Goal: Find specific page/section: Find specific page/section

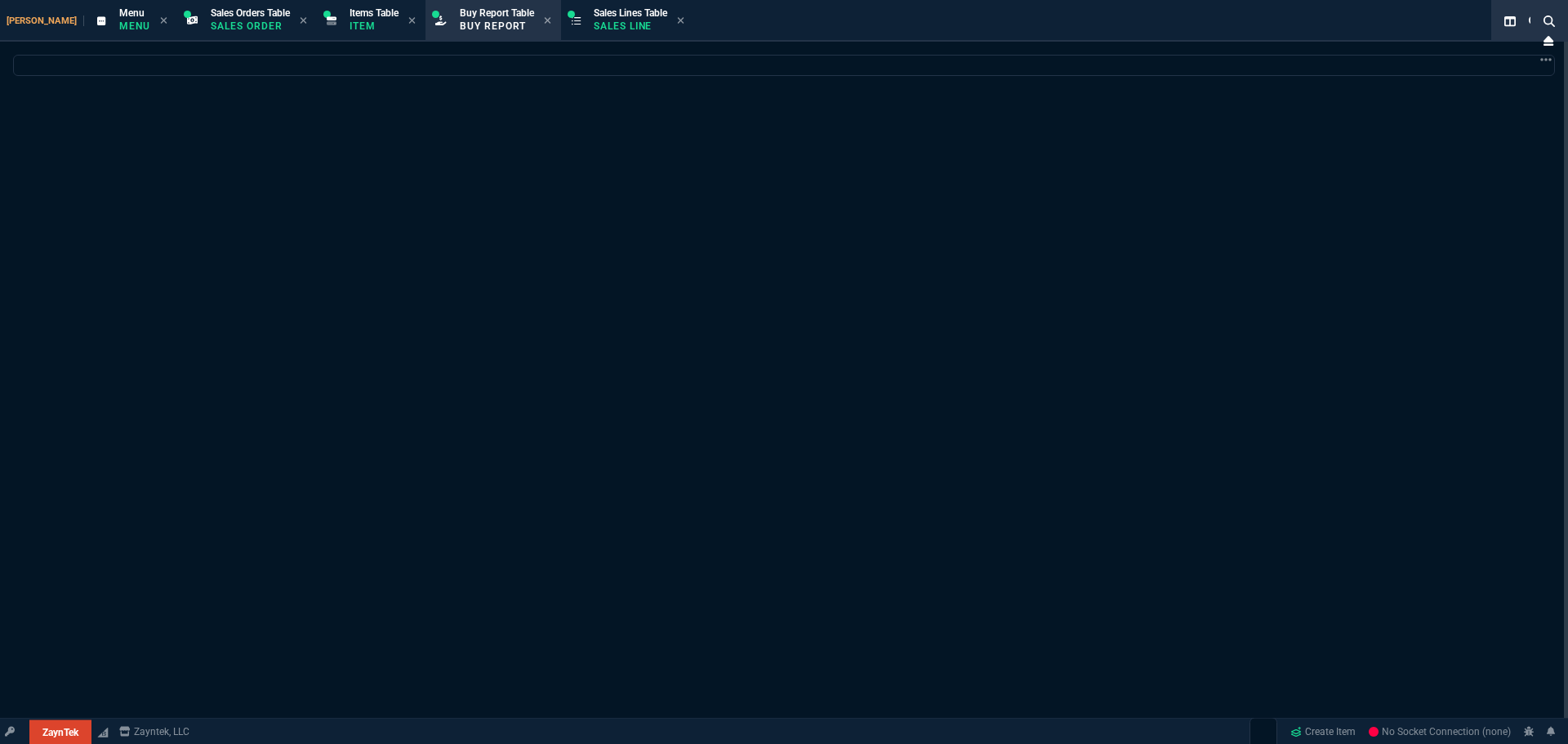
select select "9: OCAM"
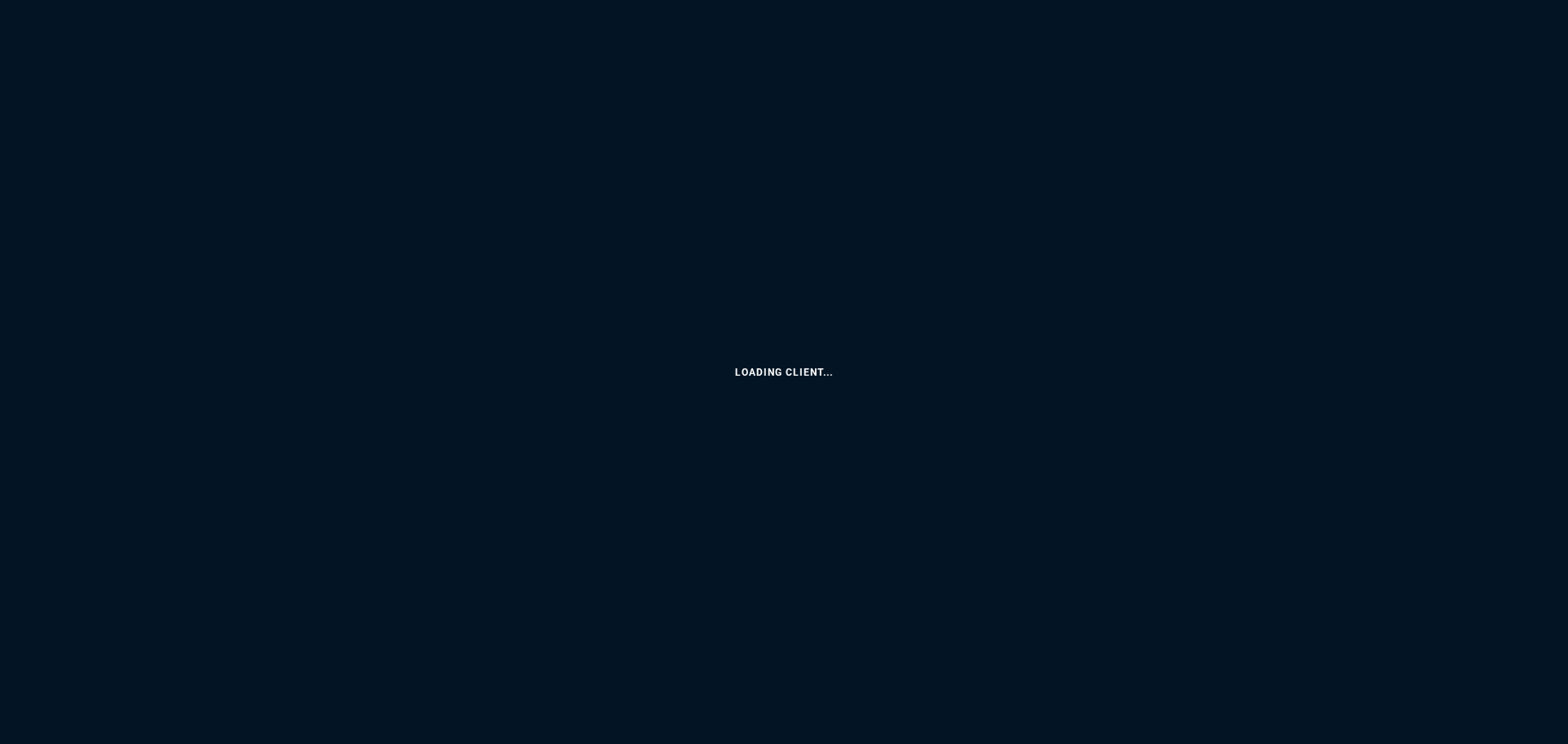
select select
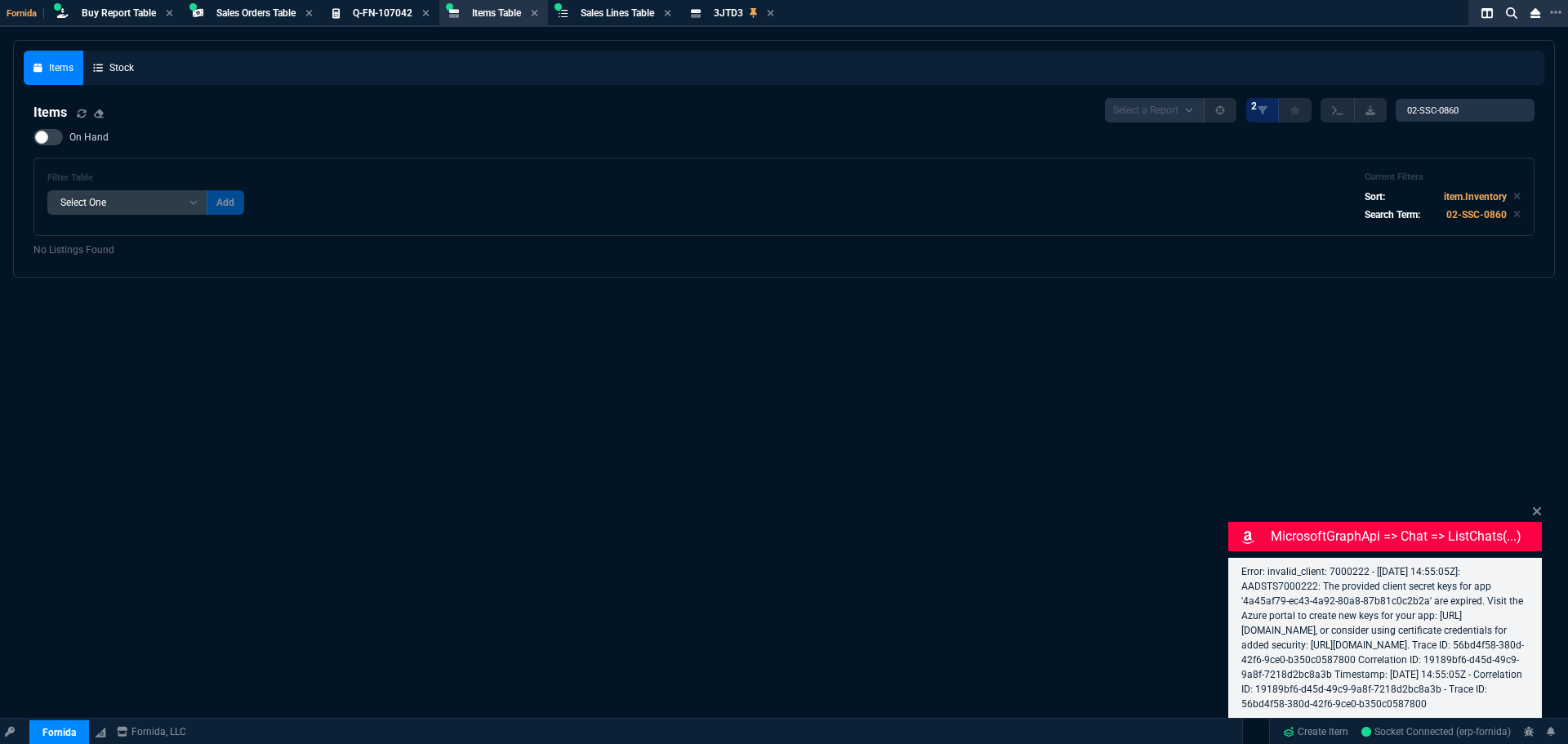
select select "9: OCAM"
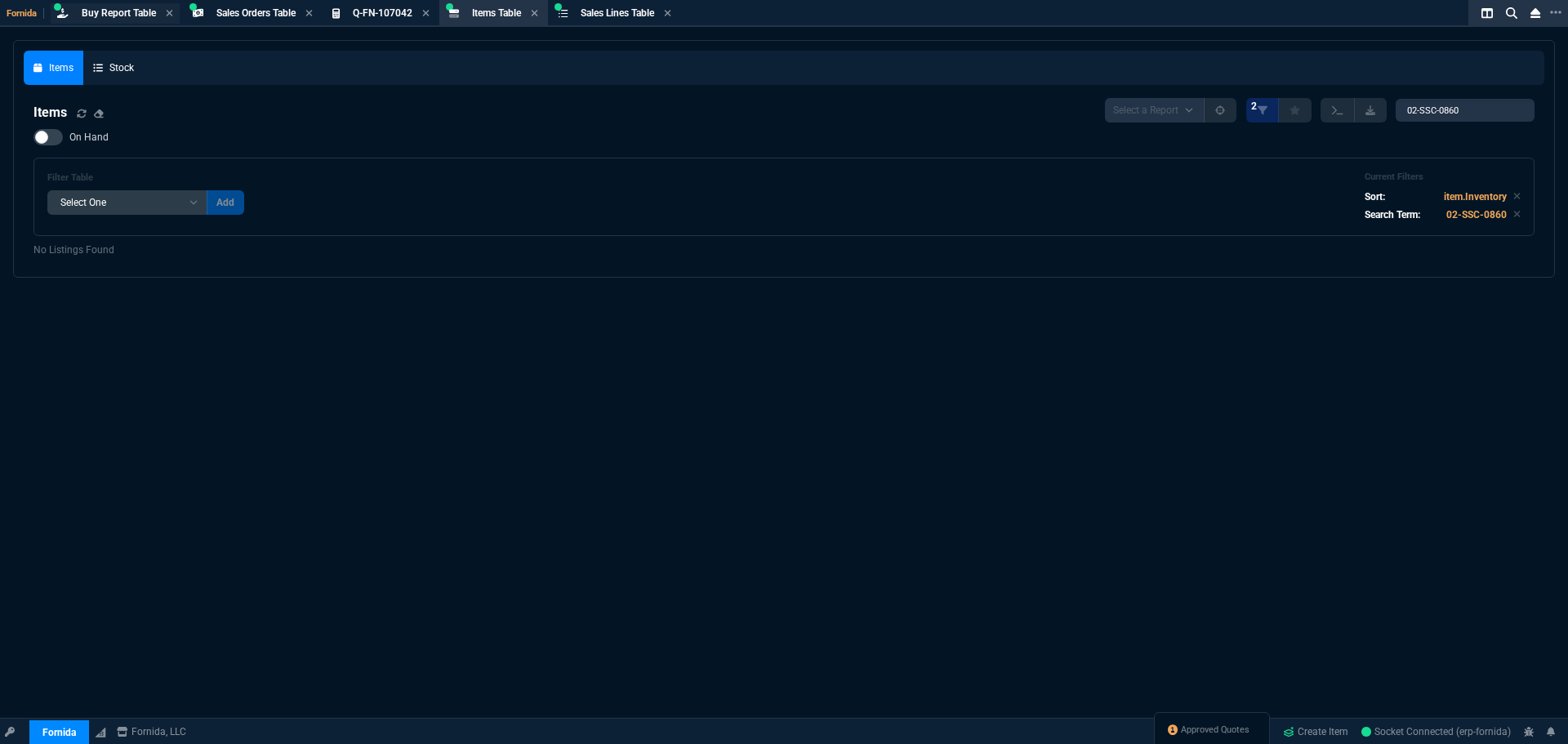
click at [144, 9] on span "Buy Report Table" at bounding box center [119, 13] width 75 height 12
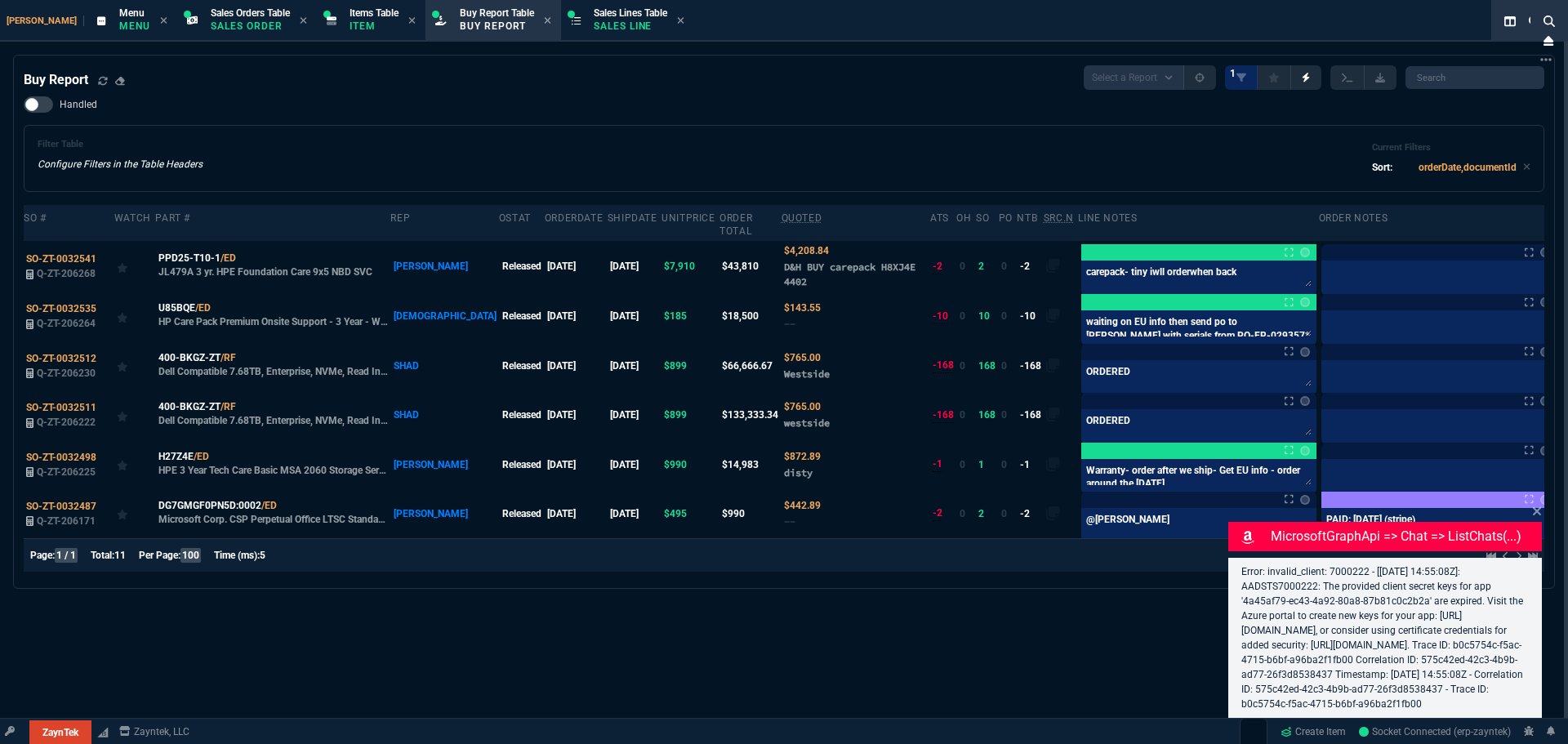
select select "9: OCAM"
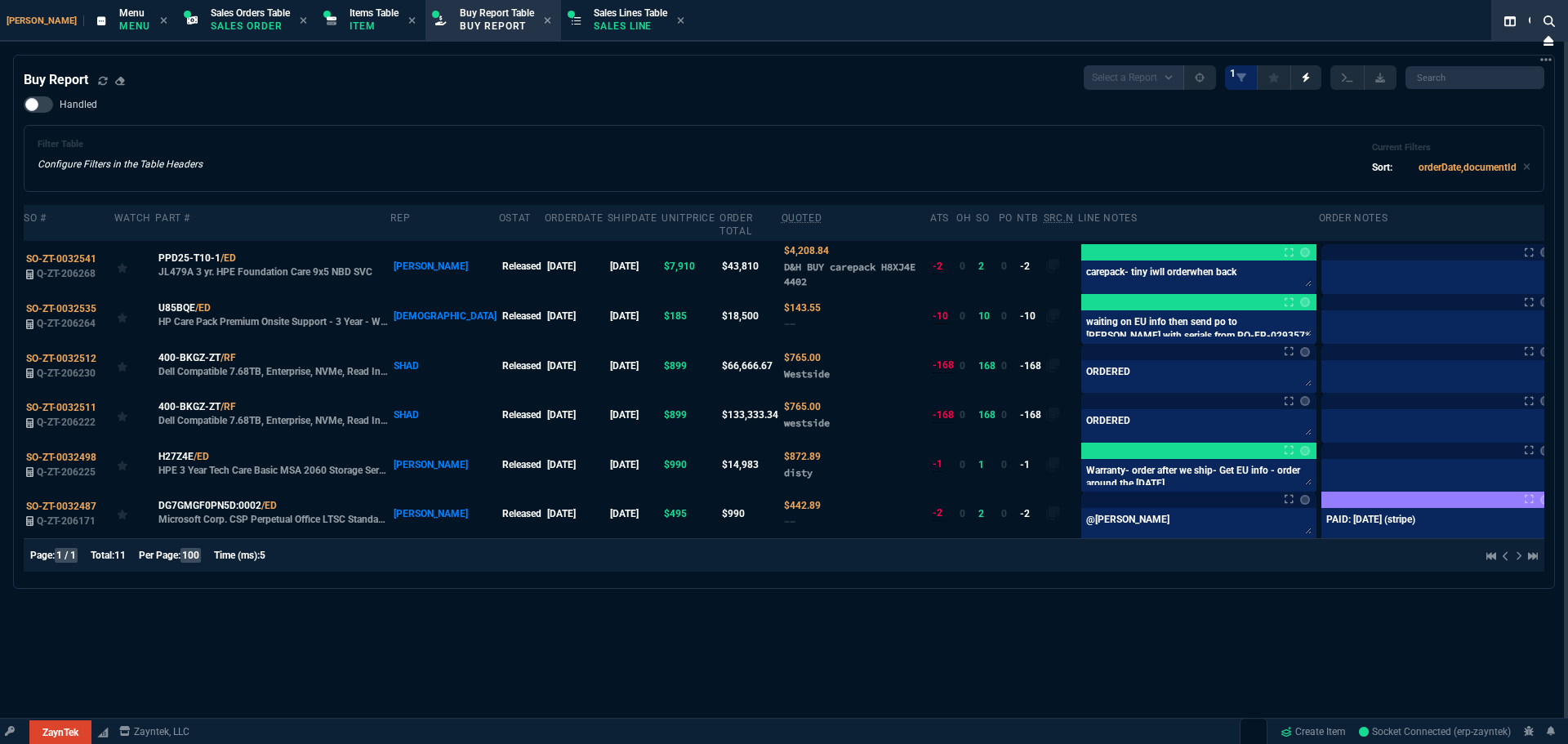
select select "9: OCAM"
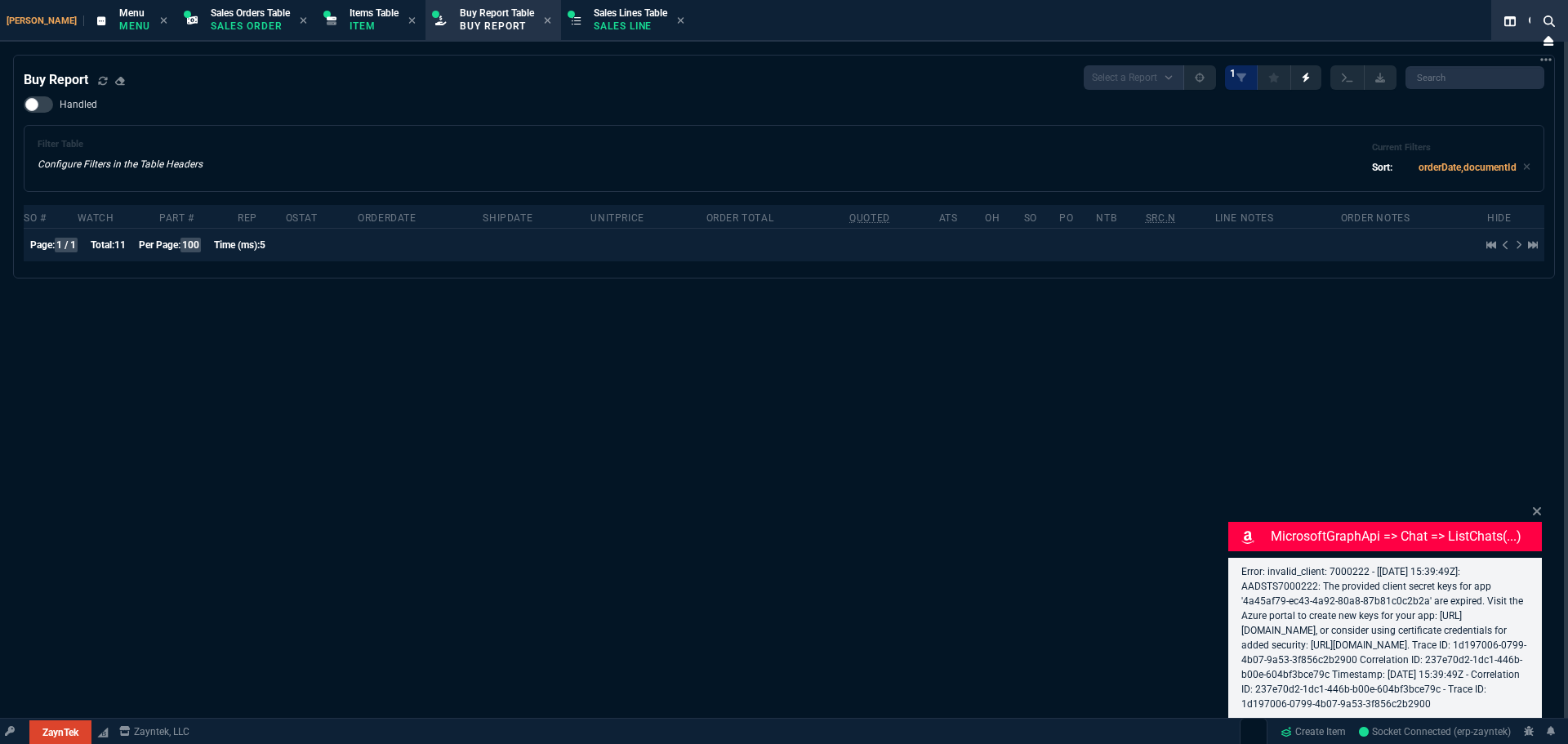
select select "9: OCAM"
